Goal: Task Accomplishment & Management: Manage account settings

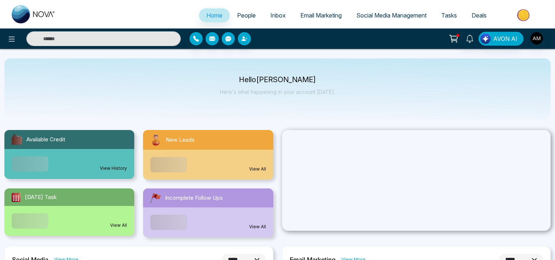
select select "*"
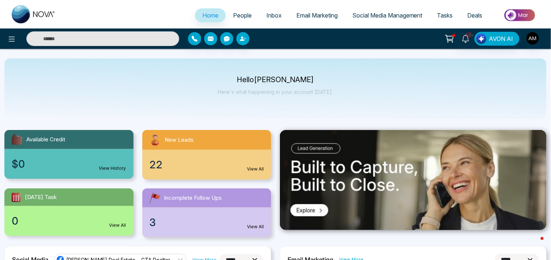
click at [42, 87] on div "Hello Ali Mansoor Malik Here's what happening in your account today." at bounding box center [275, 88] width 542 height 61
click at [10, 40] on icon at bounding box center [11, 39] width 9 height 9
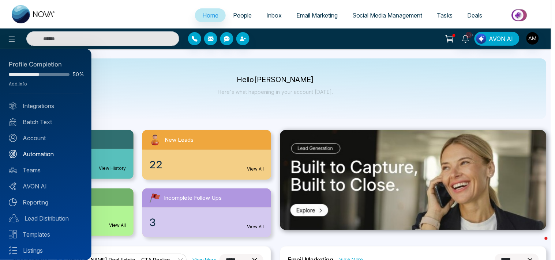
click at [35, 151] on link "Automation" at bounding box center [46, 154] width 74 height 9
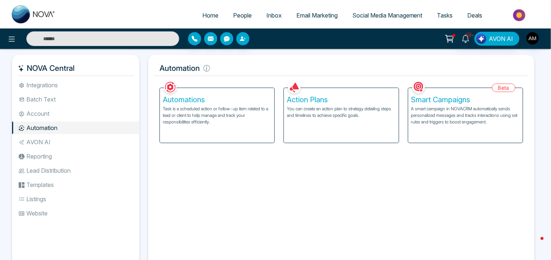
click at [316, 110] on p "You can create an action plan to strategy detailing steps and timelines to achi…" at bounding box center [341, 112] width 109 height 13
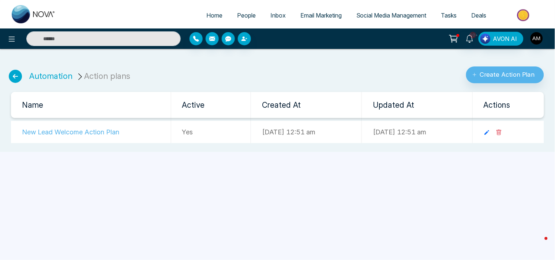
click at [15, 76] on icon at bounding box center [15, 76] width 13 height 13
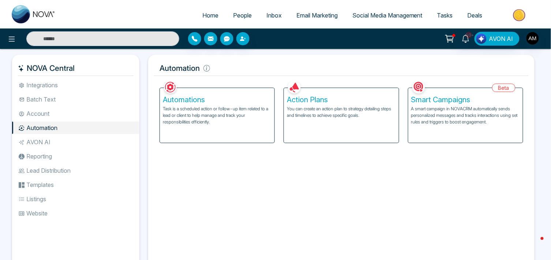
click at [200, 126] on div "Automations Task is a scheduled action or follow-up item related to a lead or c…" at bounding box center [217, 115] width 114 height 55
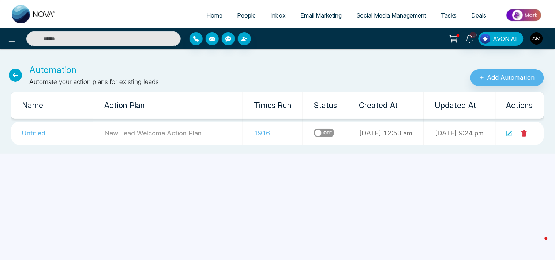
click at [17, 79] on icon at bounding box center [15, 75] width 13 height 13
click at [12, 72] on icon at bounding box center [15, 75] width 13 height 13
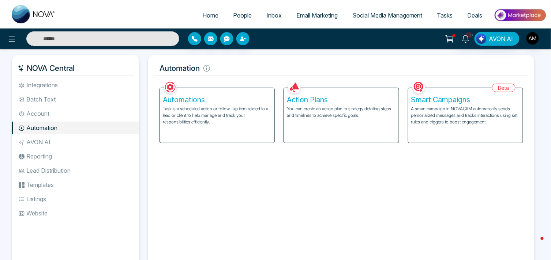
click at [501, 169] on div "Facebook NOVACRM enables users to connect to Facebook to schedule social media …" at bounding box center [341, 174] width 374 height 190
click at [225, 119] on p "Task is a scheduled action or follow-up item related to a lead or client to hel…" at bounding box center [217, 116] width 109 height 20
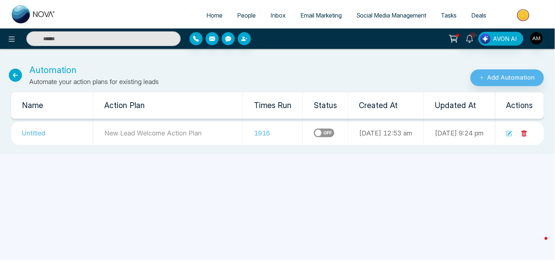
click at [11, 73] on icon at bounding box center [15, 75] width 13 height 13
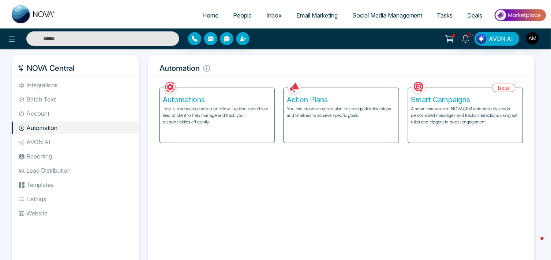
click at [37, 95] on li "Batch Text" at bounding box center [75, 99] width 127 height 12
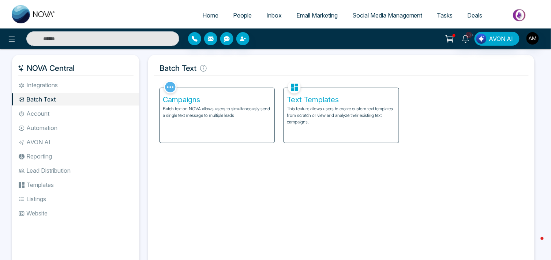
click at [316, 113] on p "This feature allows users to create custom text templates from scratch or view …" at bounding box center [341, 116] width 109 height 20
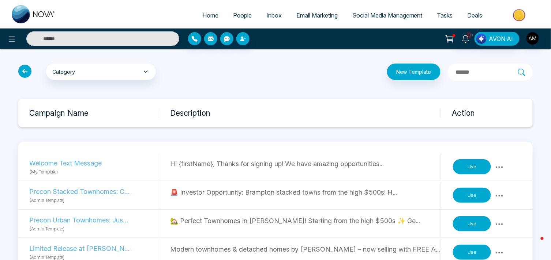
click at [30, 73] on icon at bounding box center [24, 71] width 13 height 13
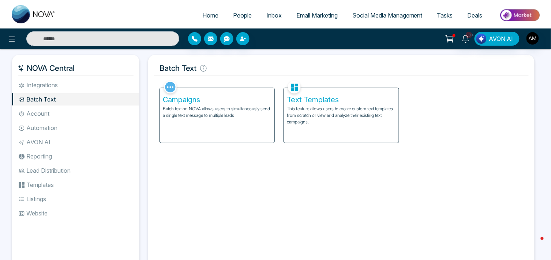
click at [540, 16] on img at bounding box center [519, 15] width 53 height 16
click at [48, 129] on li "Automation" at bounding box center [75, 128] width 127 height 12
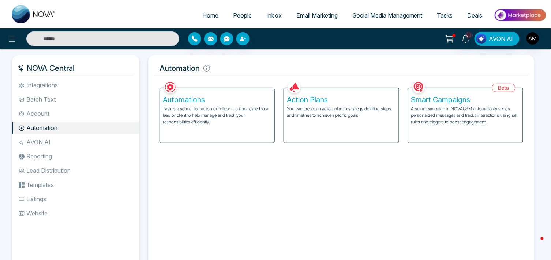
click at [314, 104] on div "Action Plans You can create an action plan to strategy detailing steps and time…" at bounding box center [341, 115] width 114 height 55
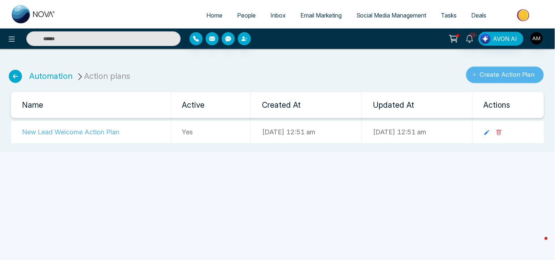
click at [498, 74] on button "Create Action Plan" at bounding box center [505, 75] width 78 height 17
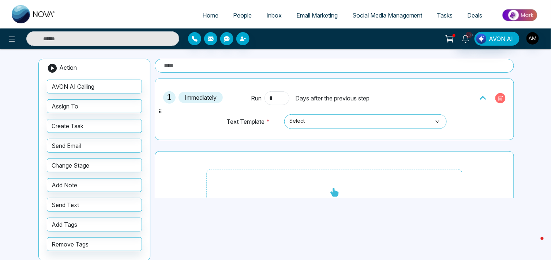
click at [497, 96] on icon "button" at bounding box center [500, 99] width 6 height 6
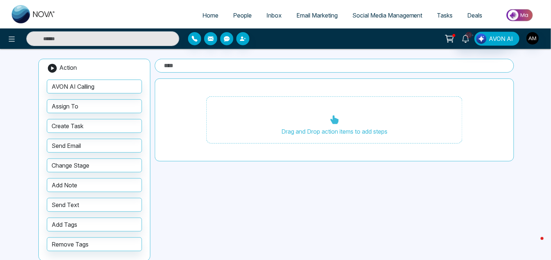
click at [39, 16] on img at bounding box center [34, 14] width 44 height 18
select select "*"
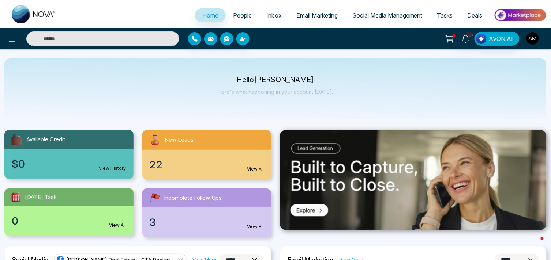
click at [536, 39] on img "button" at bounding box center [532, 38] width 12 height 12
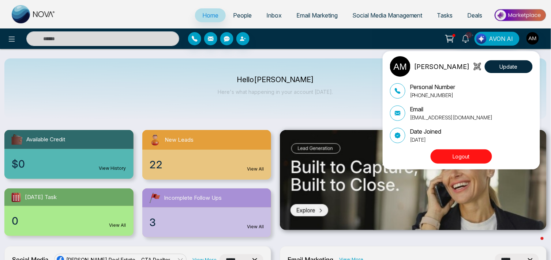
click at [464, 36] on div "[PERSON_NAME] Update Personal Number [PHONE_NUMBER] Email [EMAIL_ADDRESS][DOMAI…" at bounding box center [275, 130] width 551 height 260
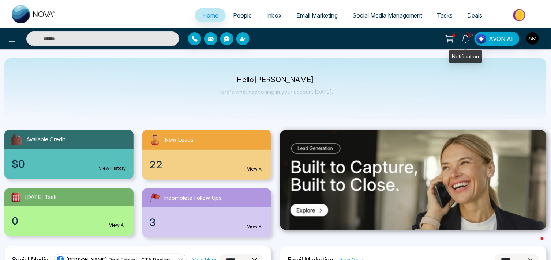
click at [464, 36] on icon at bounding box center [465, 39] width 8 height 8
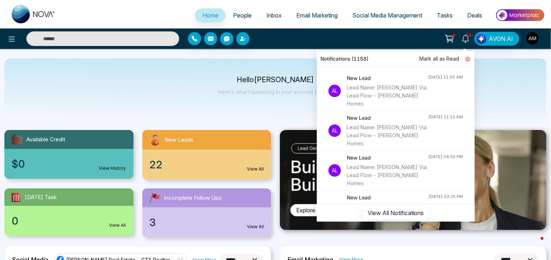
click at [466, 57] on icon at bounding box center [467, 59] width 5 height 5
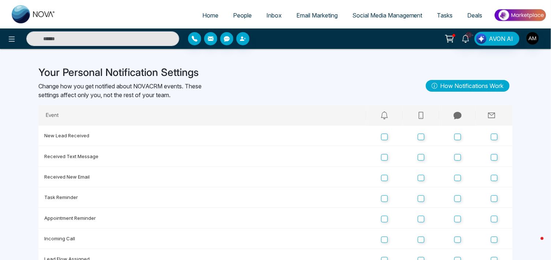
click at [206, 15] on span "Home" at bounding box center [210, 15] width 16 height 7
select select "*"
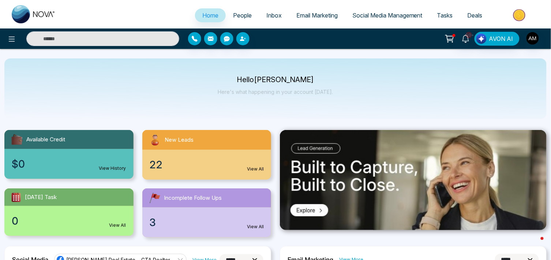
click at [242, 18] on span "People" at bounding box center [242, 15] width 19 height 7
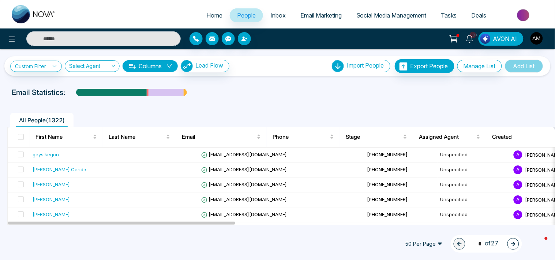
click at [489, 4] on div "Home People Inbox Email Marketing Social Media Management Tasks Deals" at bounding box center [277, 14] width 555 height 29
click at [468, 37] on icon at bounding box center [469, 39] width 7 height 8
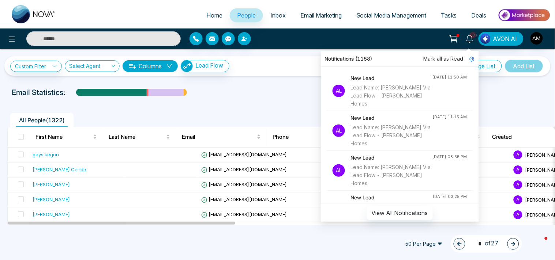
click at [367, 35] on div "10+ Notifications (1158) [PERSON_NAME] all as Read Al New Lead Lead Name: [PERS…" at bounding box center [439, 39] width 222 height 14
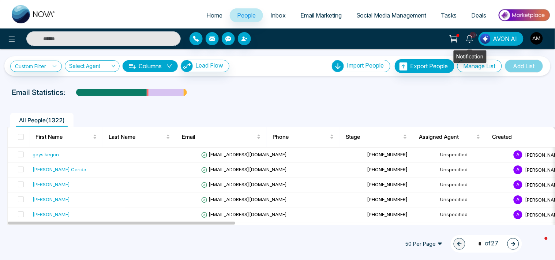
click at [469, 41] on icon at bounding box center [469, 39] width 7 height 8
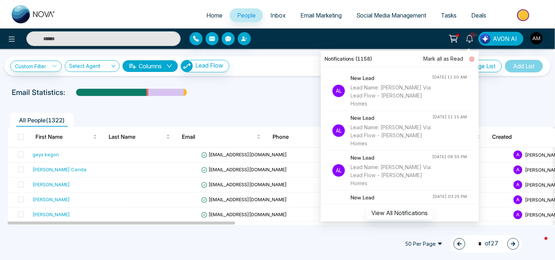
click at [472, 59] on icon at bounding box center [472, 59] width 2 height 2
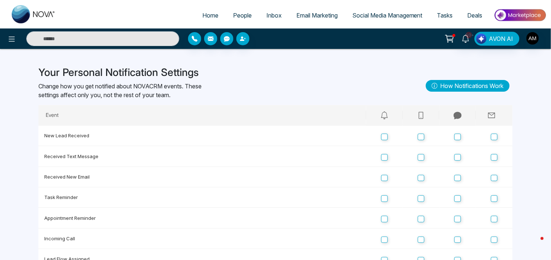
click at [204, 15] on span "Home" at bounding box center [210, 15] width 16 height 7
select select "*"
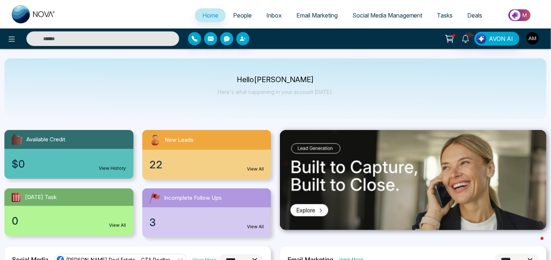
click at [536, 37] on img "button" at bounding box center [532, 38] width 12 height 12
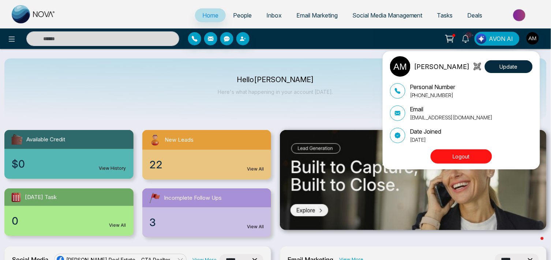
click at [447, 156] on button "Logout" at bounding box center [460, 157] width 61 height 14
